Goal: Find specific page/section: Find specific page/section

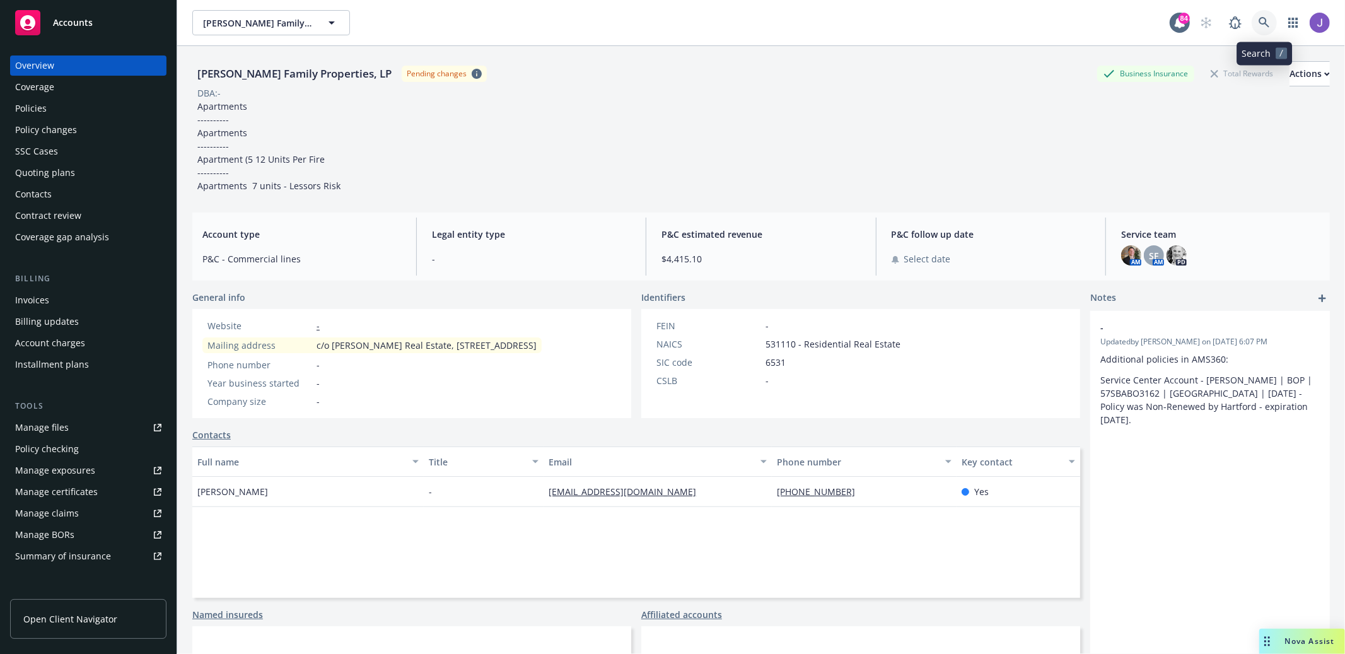
click at [1269, 25] on icon at bounding box center [1264, 22] width 11 height 11
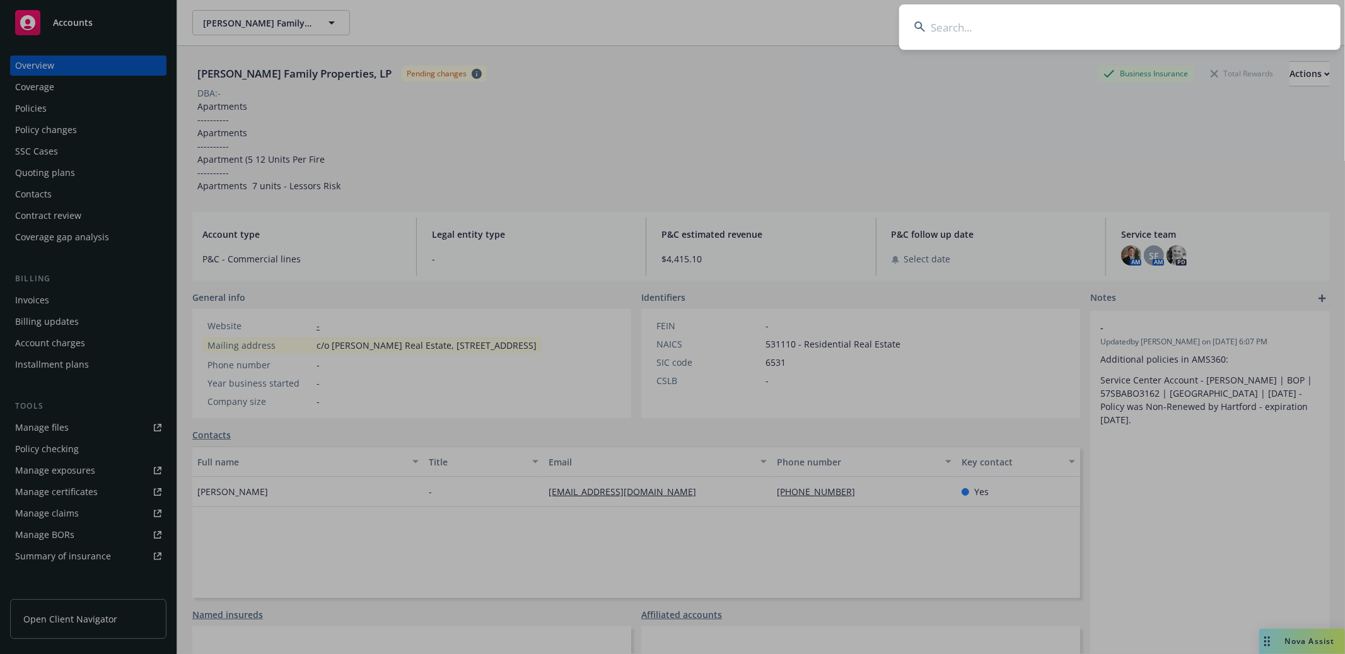
type input "RWX LLC"
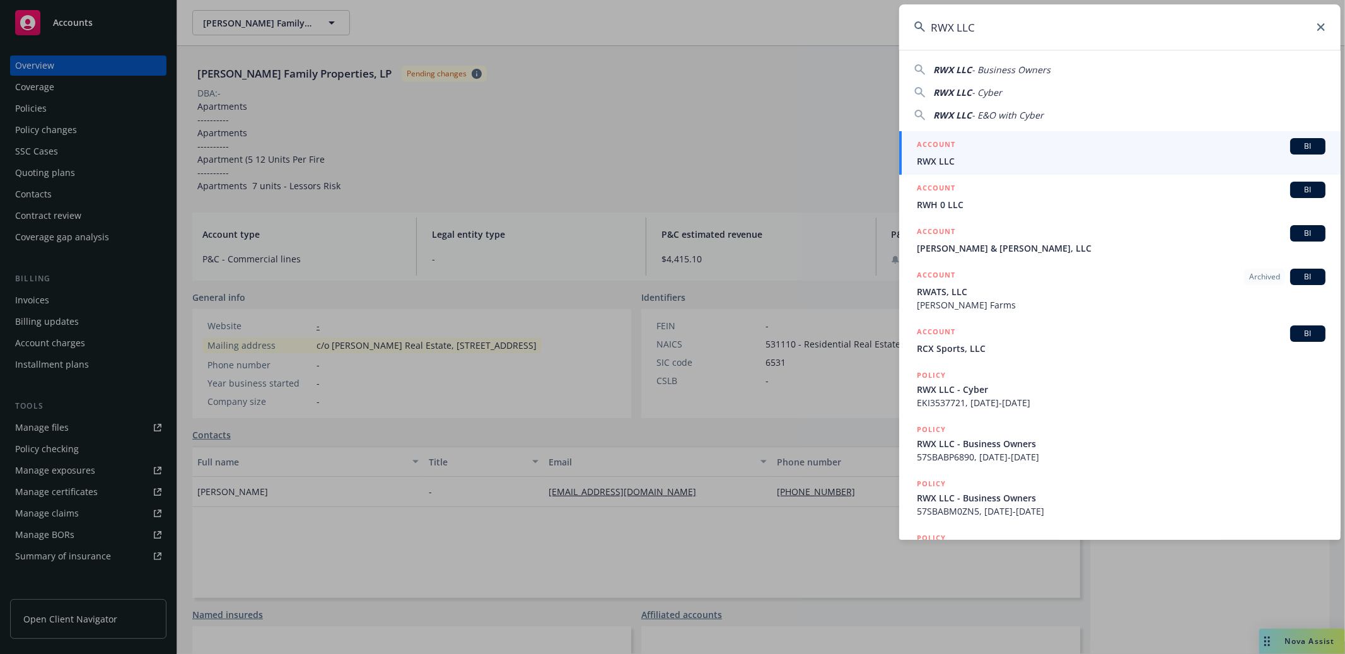
click at [1179, 161] on span "RWX LLC" at bounding box center [1121, 161] width 409 height 13
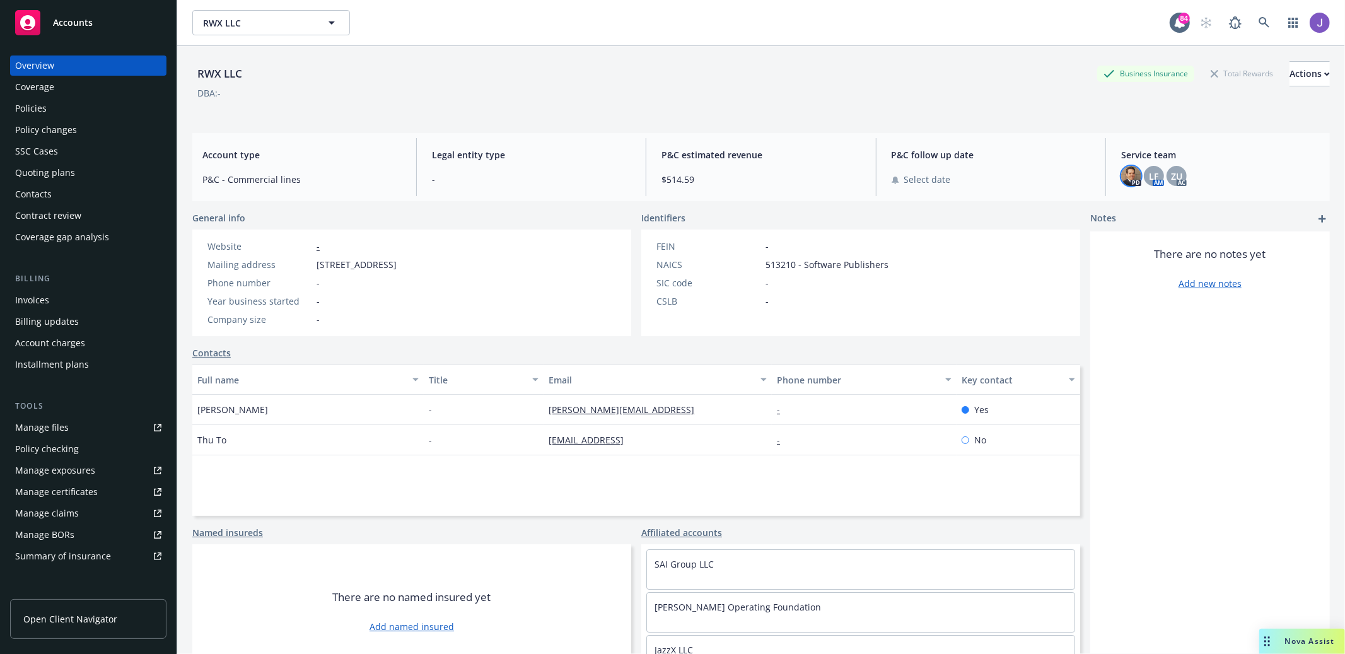
click at [1125, 172] on img at bounding box center [1131, 176] width 20 height 20
click at [1155, 182] on span "LF" at bounding box center [1153, 176] width 9 height 13
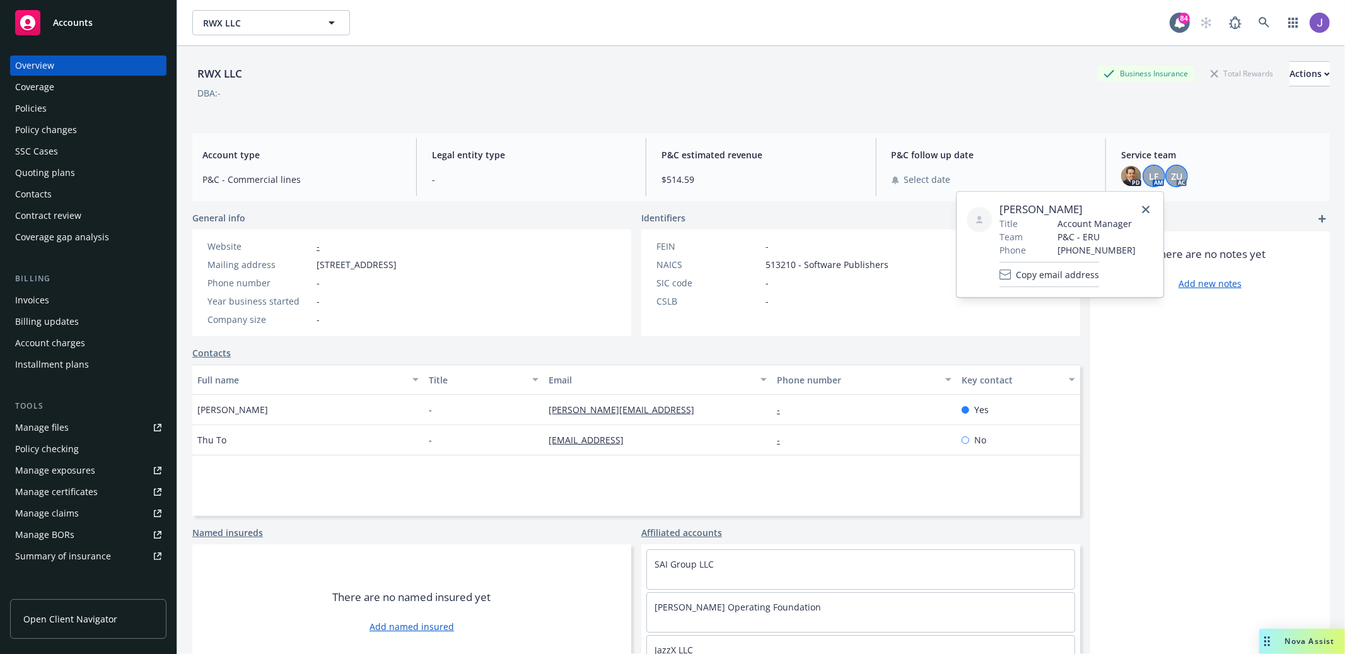
click at [1182, 172] on span "ZU" at bounding box center [1176, 176] width 11 height 13
click at [1157, 170] on span "LF" at bounding box center [1153, 176] width 9 height 13
click at [834, 74] on div "RWX LLC Business Insurance Total Rewards Actions" at bounding box center [761, 73] width 1138 height 25
